Goal: Transaction & Acquisition: Obtain resource

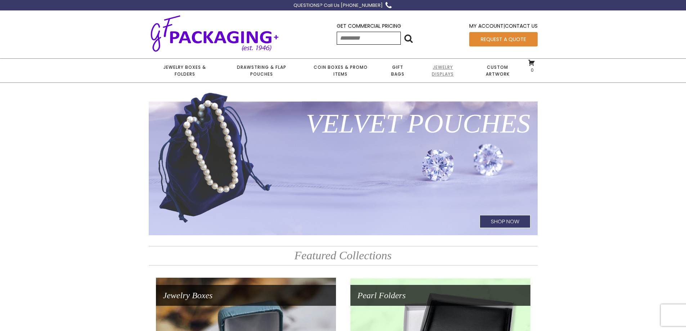
click at [445, 69] on link "Jewelry Displays" at bounding box center [442, 71] width 53 height 24
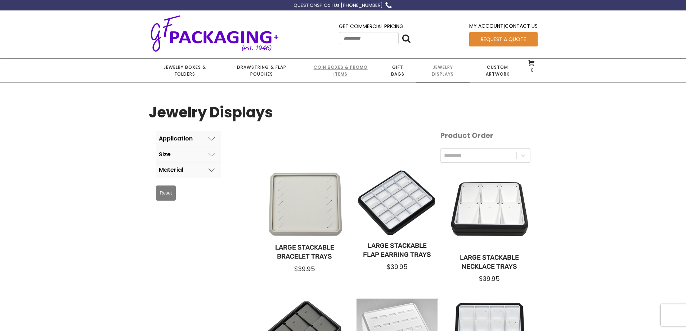
click at [337, 68] on link "Coin Boxes & Promo Items" at bounding box center [340, 71] width 77 height 24
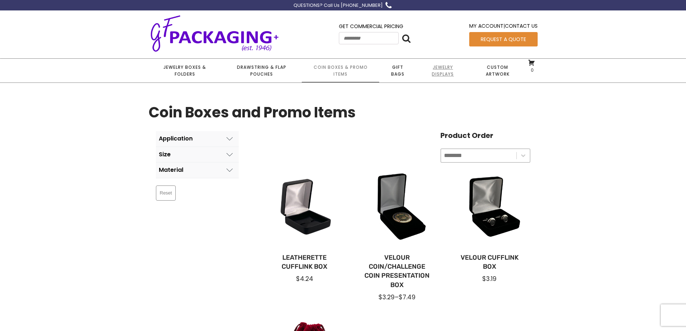
click at [441, 67] on link "Jewelry Displays" at bounding box center [442, 71] width 53 height 24
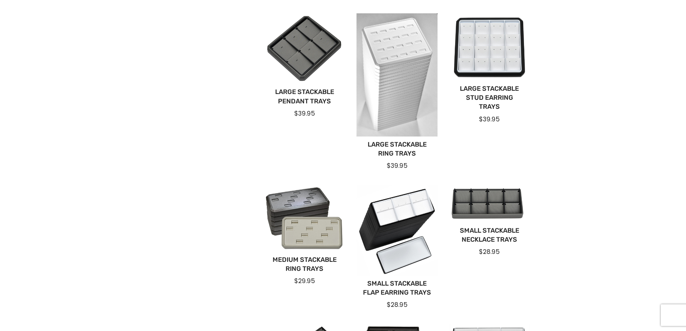
scroll to position [288, 0]
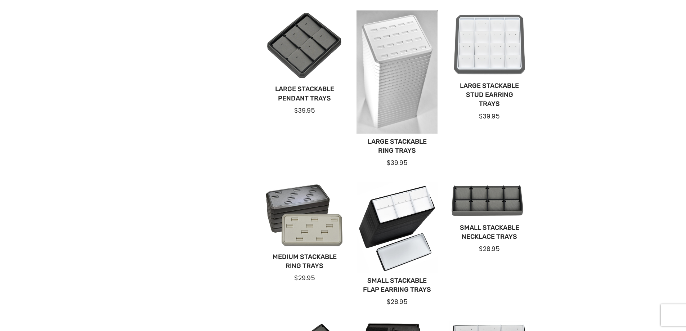
click at [491, 67] on div at bounding box center [489, 44] width 81 height 68
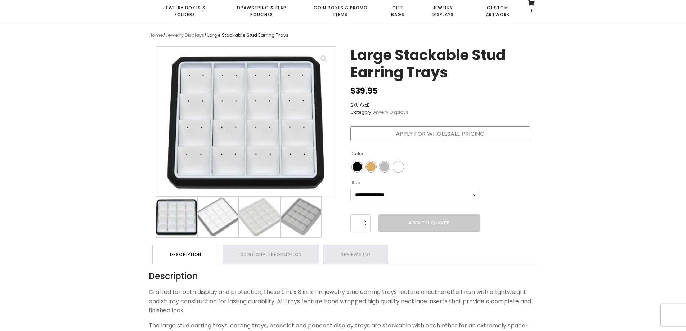
scroll to position [72, 0]
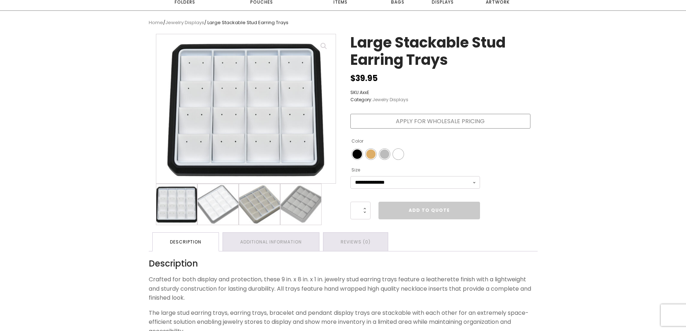
click at [258, 211] on img at bounding box center [259, 204] width 41 height 41
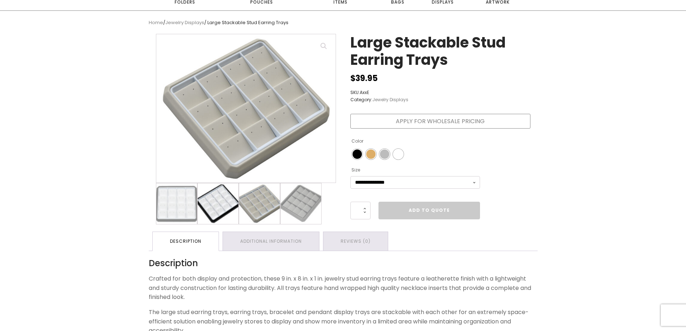
click at [226, 205] on img at bounding box center [218, 203] width 41 height 41
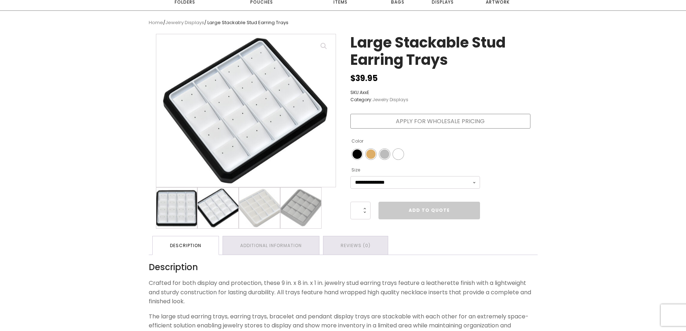
click at [177, 206] on img at bounding box center [176, 208] width 41 height 41
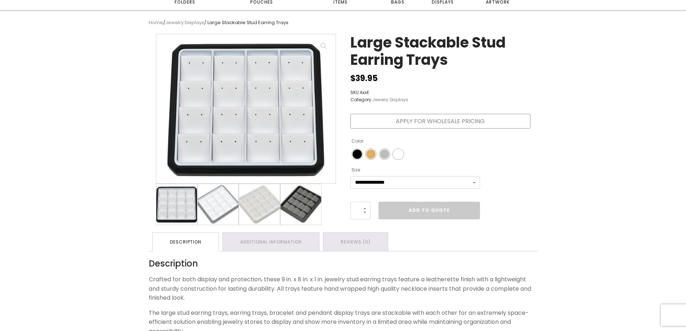
click at [310, 203] on img at bounding box center [300, 204] width 41 height 41
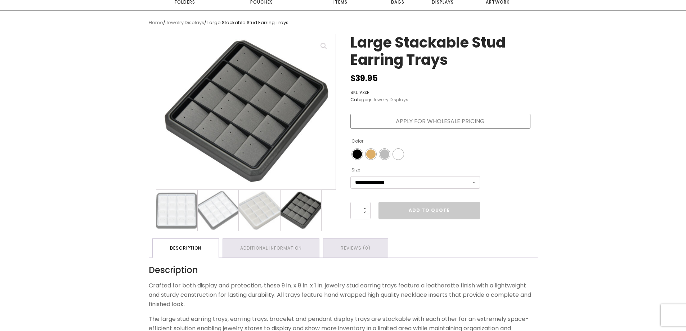
scroll to position [0, 0]
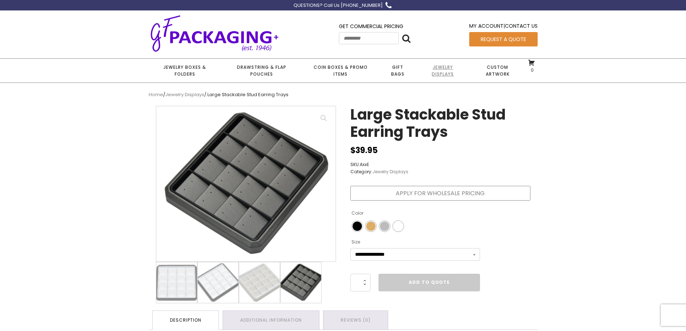
click at [434, 66] on link "Jewelry Displays" at bounding box center [442, 71] width 53 height 24
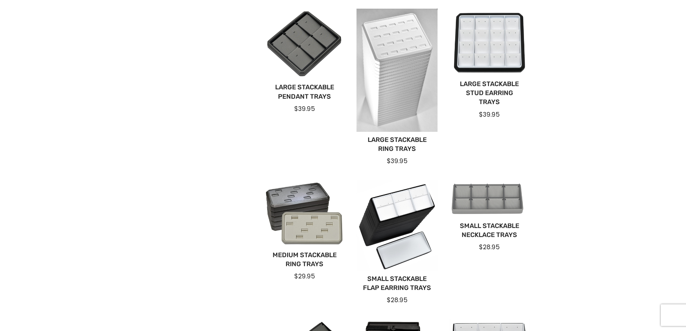
scroll to position [288, 0]
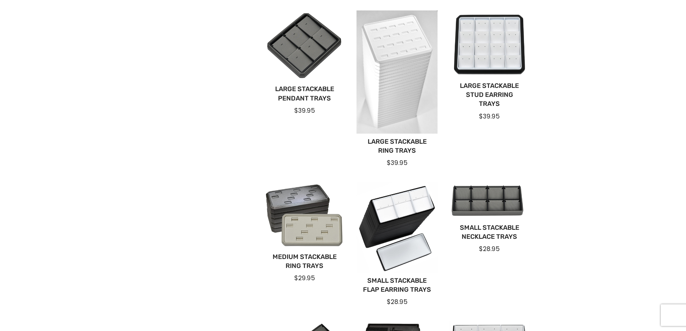
click at [398, 80] on div at bounding box center [396, 71] width 81 height 123
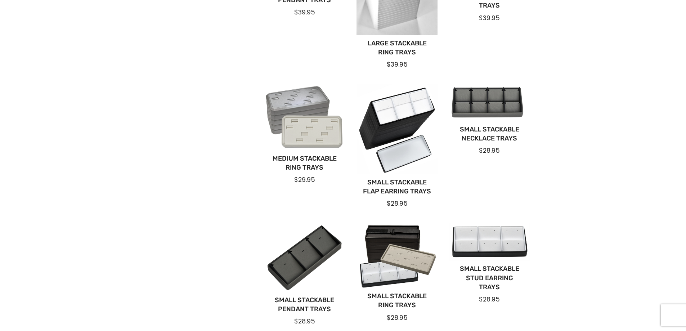
scroll to position [396, 0]
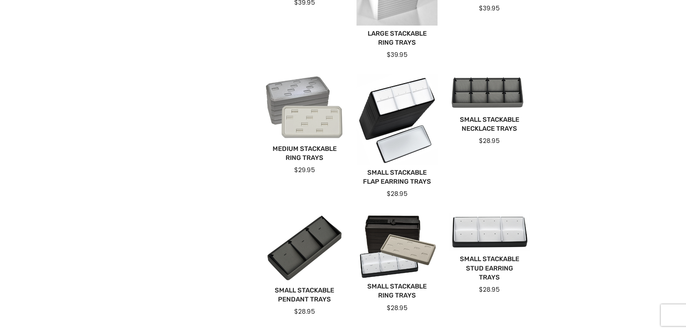
click at [314, 117] on div at bounding box center [304, 107] width 81 height 66
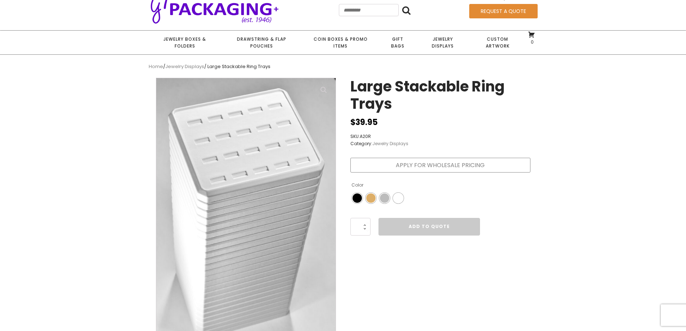
scroll to position [72, 0]
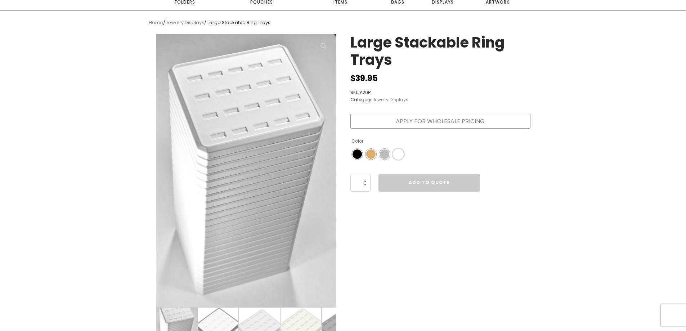
click at [396, 153] on span "Color" at bounding box center [398, 153] width 9 height 9
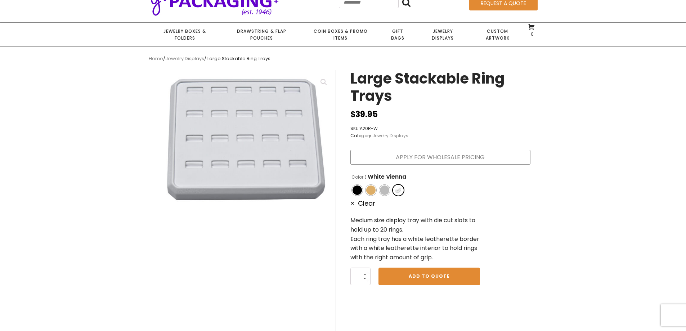
scroll to position [0, 0]
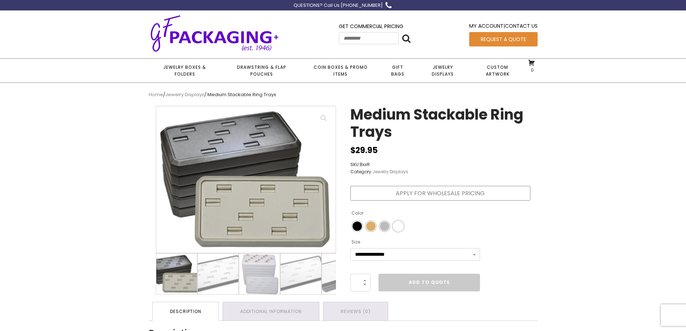
click at [399, 224] on span "Color" at bounding box center [398, 225] width 9 height 9
click at [399, 224] on div "Color" at bounding box center [398, 225] width 9 height 9
click at [396, 253] on select "**********" at bounding box center [415, 254] width 130 height 13
click at [350, 248] on select "**********" at bounding box center [415, 254] width 130 height 13
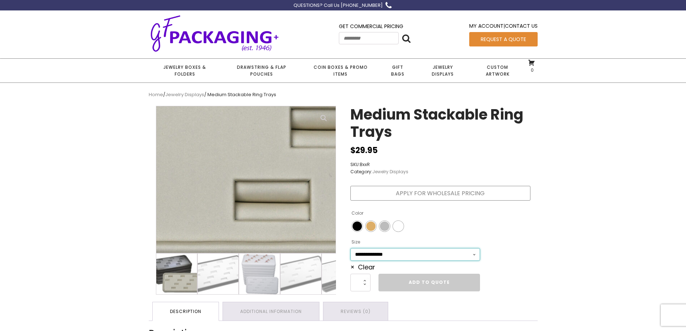
scroll to position [108, 0]
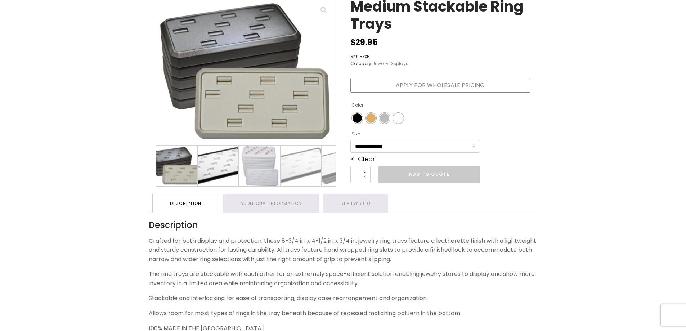
click at [219, 162] on img at bounding box center [218, 165] width 41 height 41
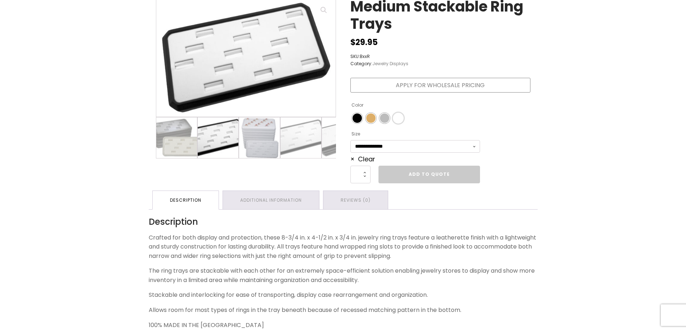
click at [395, 120] on span "Color" at bounding box center [398, 117] width 9 height 9
select select "**********"
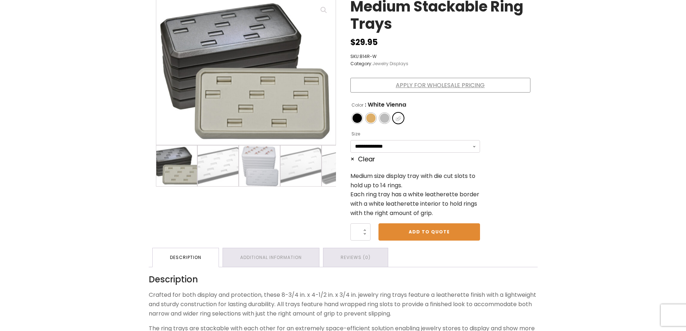
click at [400, 90] on link "Apply for Wholesale Pricing" at bounding box center [440, 85] width 180 height 15
